Goal: Information Seeking & Learning: Learn about a topic

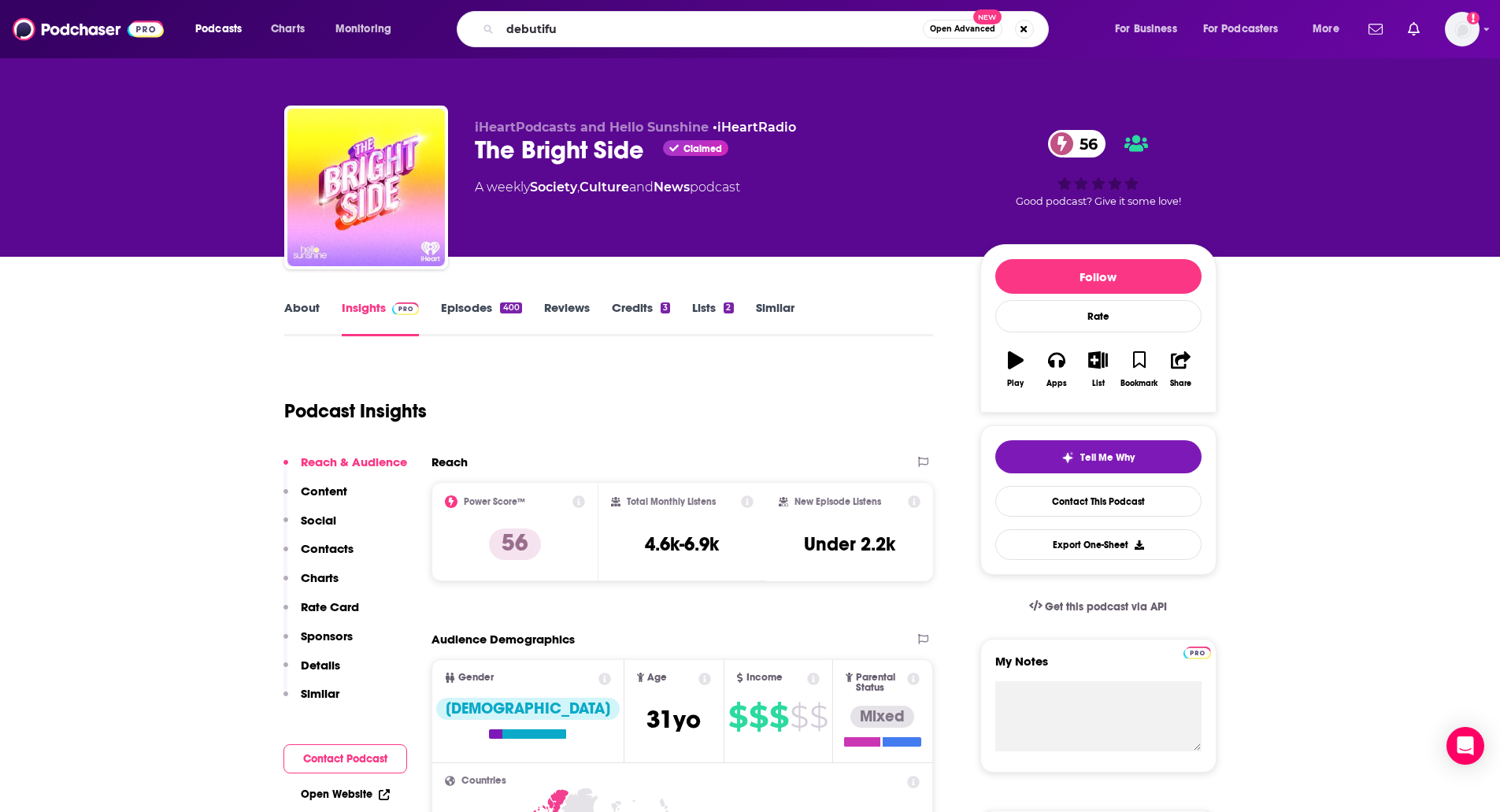
type input "debutiful"
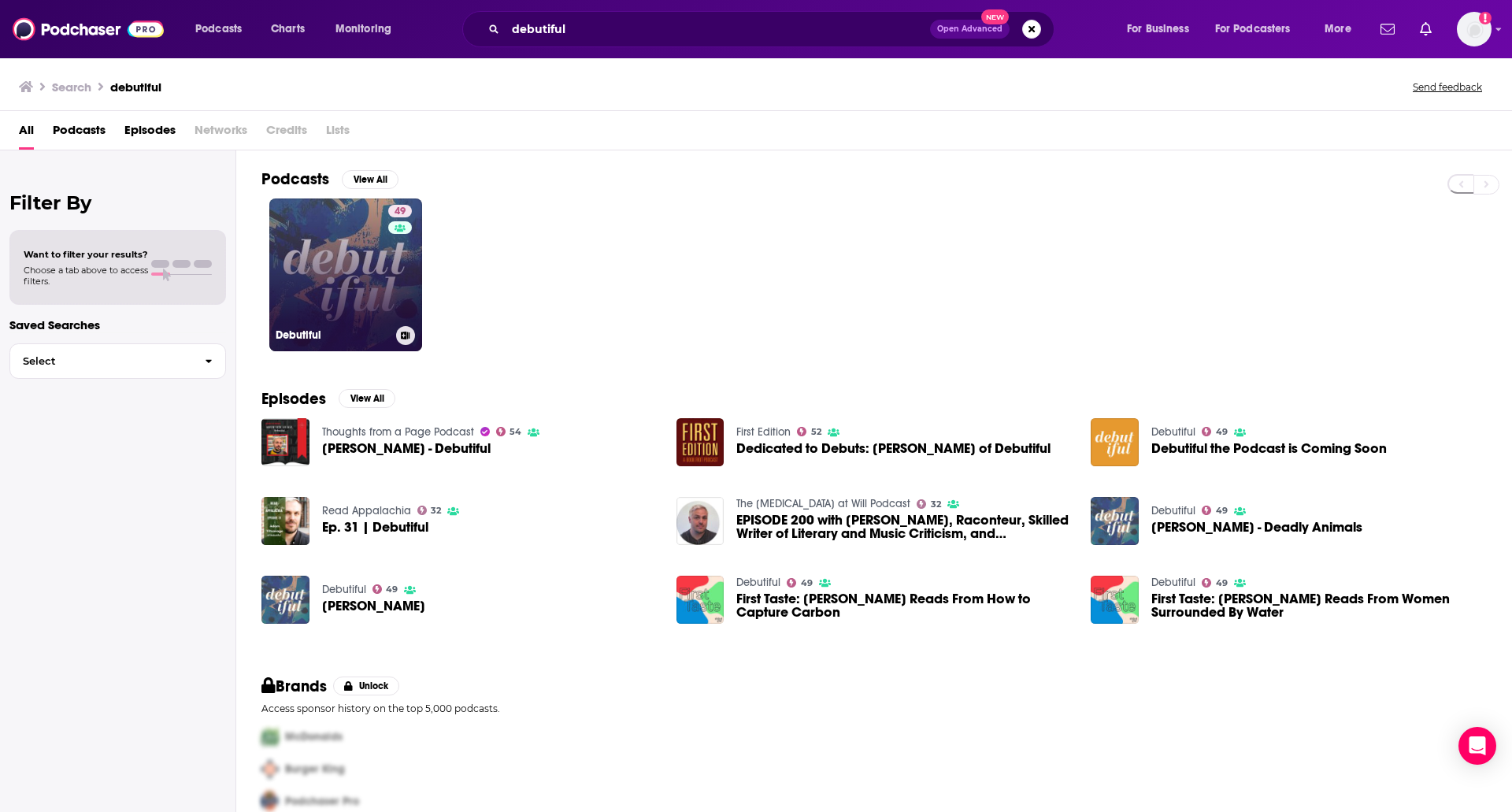
click at [295, 255] on link "49 Debutiful" at bounding box center [346, 274] width 153 height 153
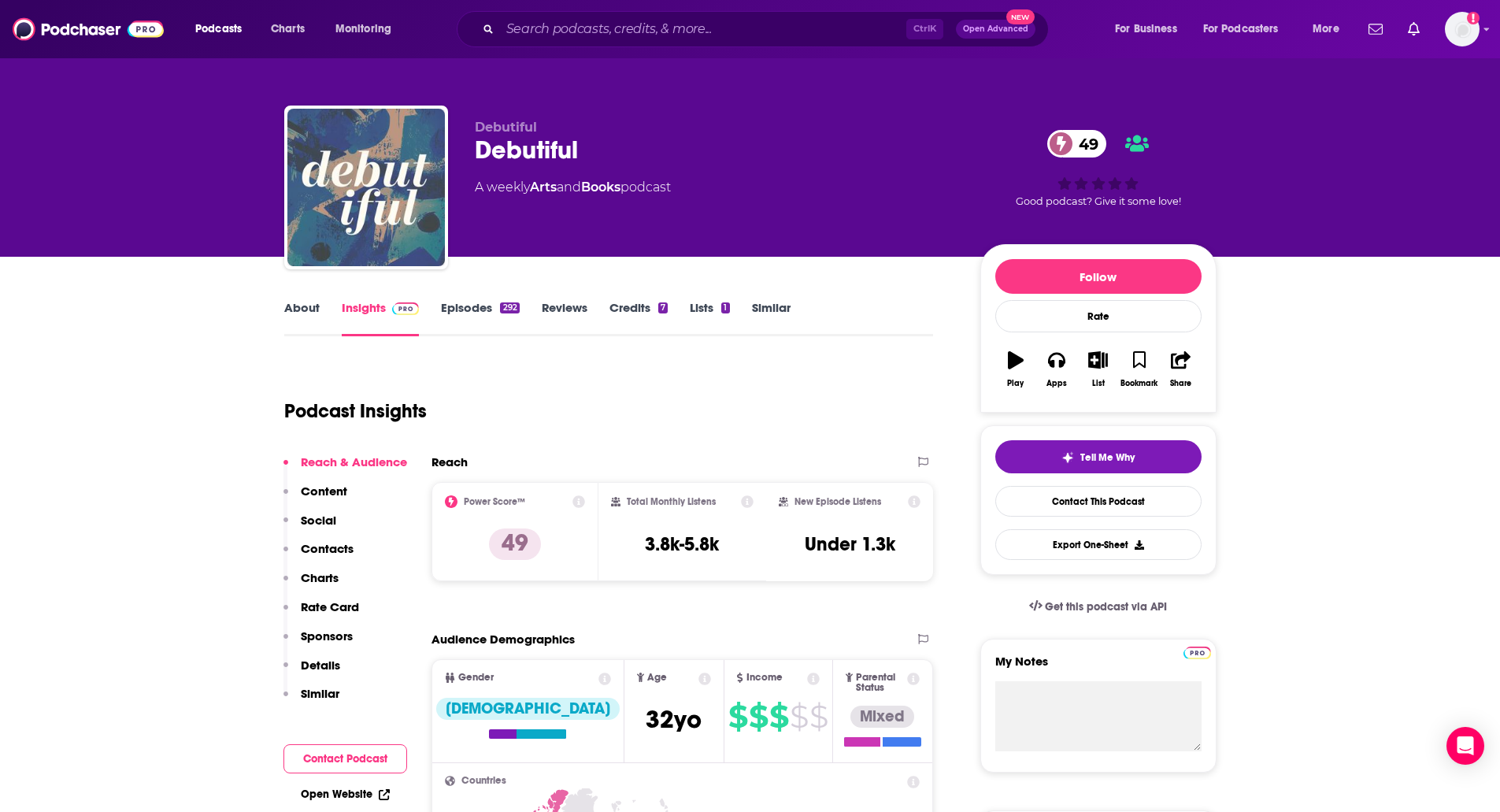
click at [311, 318] on link "About" at bounding box center [301, 318] width 35 height 36
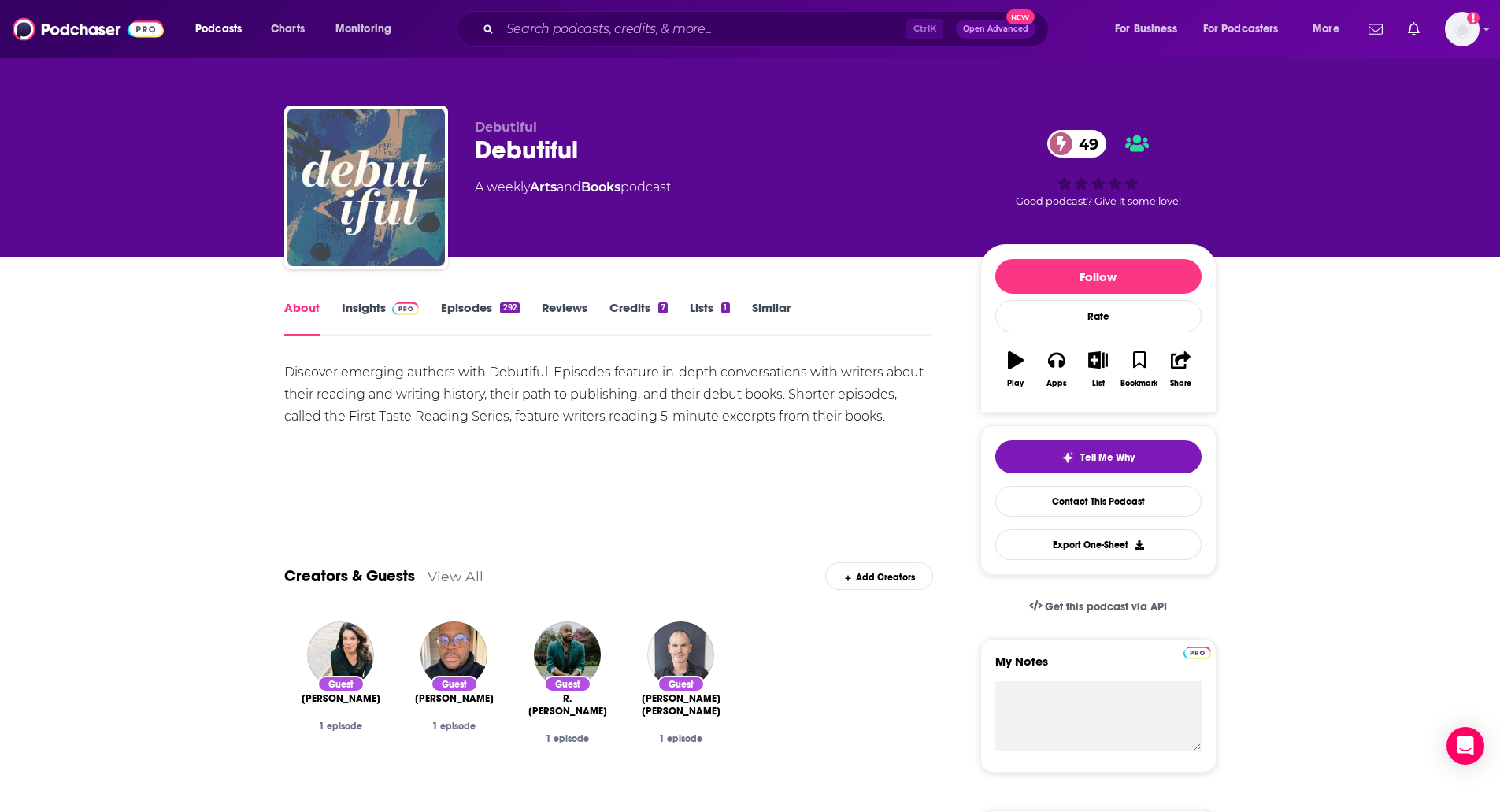
click at [463, 306] on link "Episodes 292" at bounding box center [480, 318] width 78 height 36
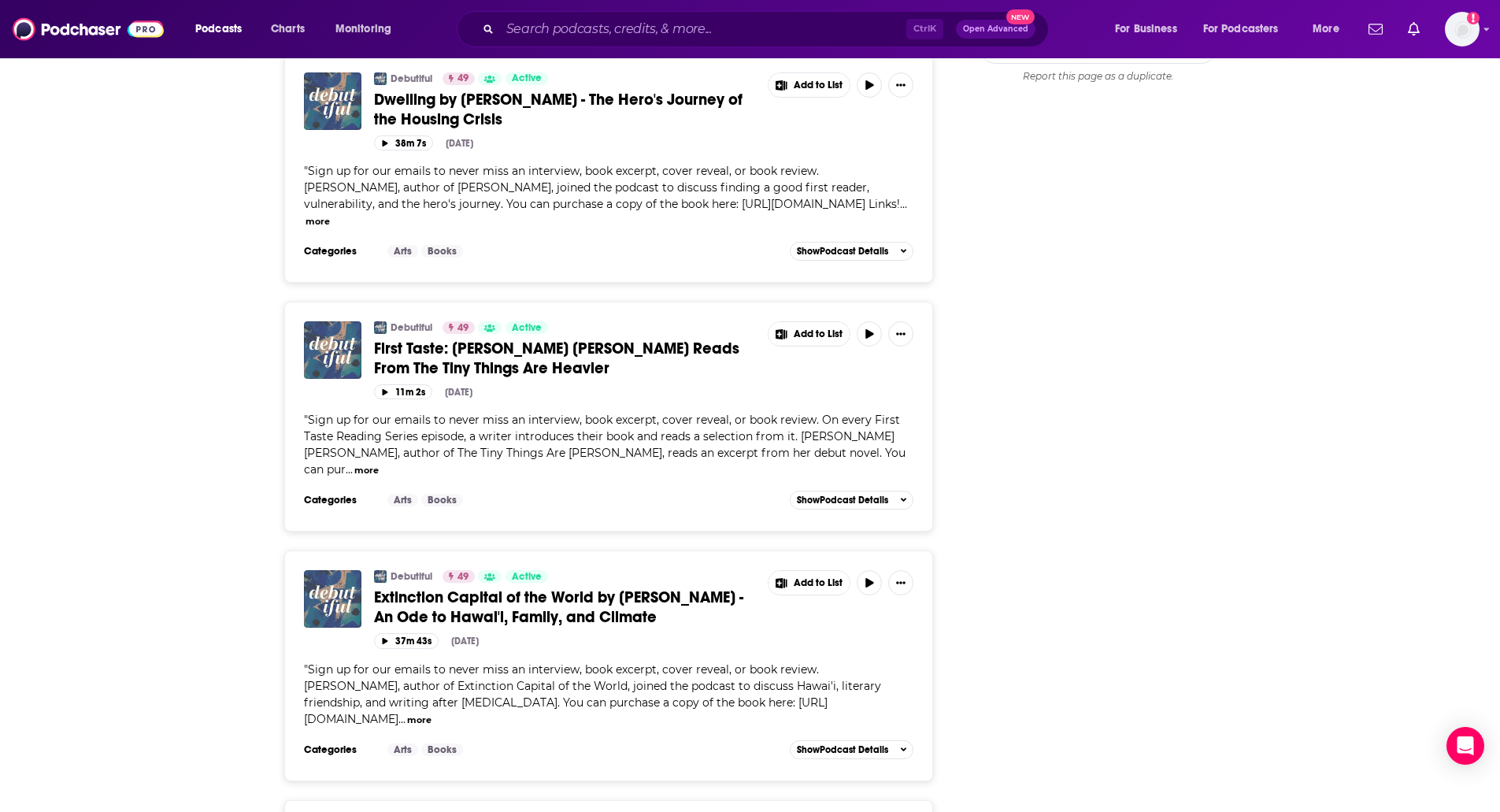
scroll to position [1420, 0]
